Goal: Navigation & Orientation: Find specific page/section

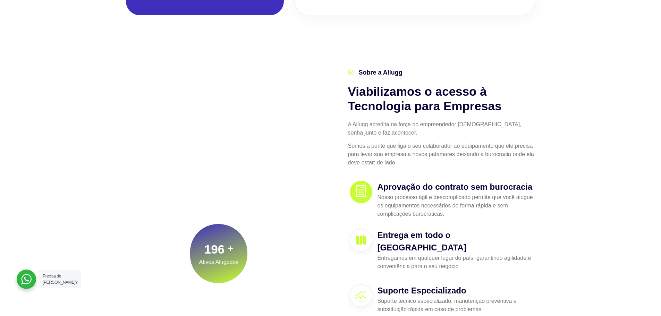
scroll to position [312, 0]
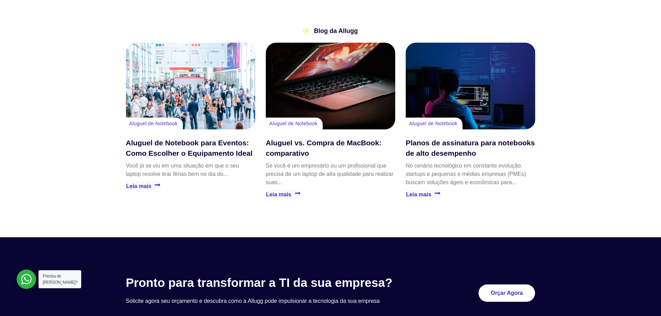
scroll to position [1659, 0]
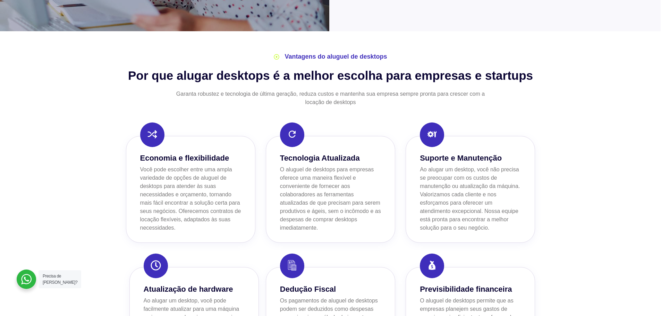
scroll to position [243, 0]
